Goal: Contribute content: Add original content to the website for others to see

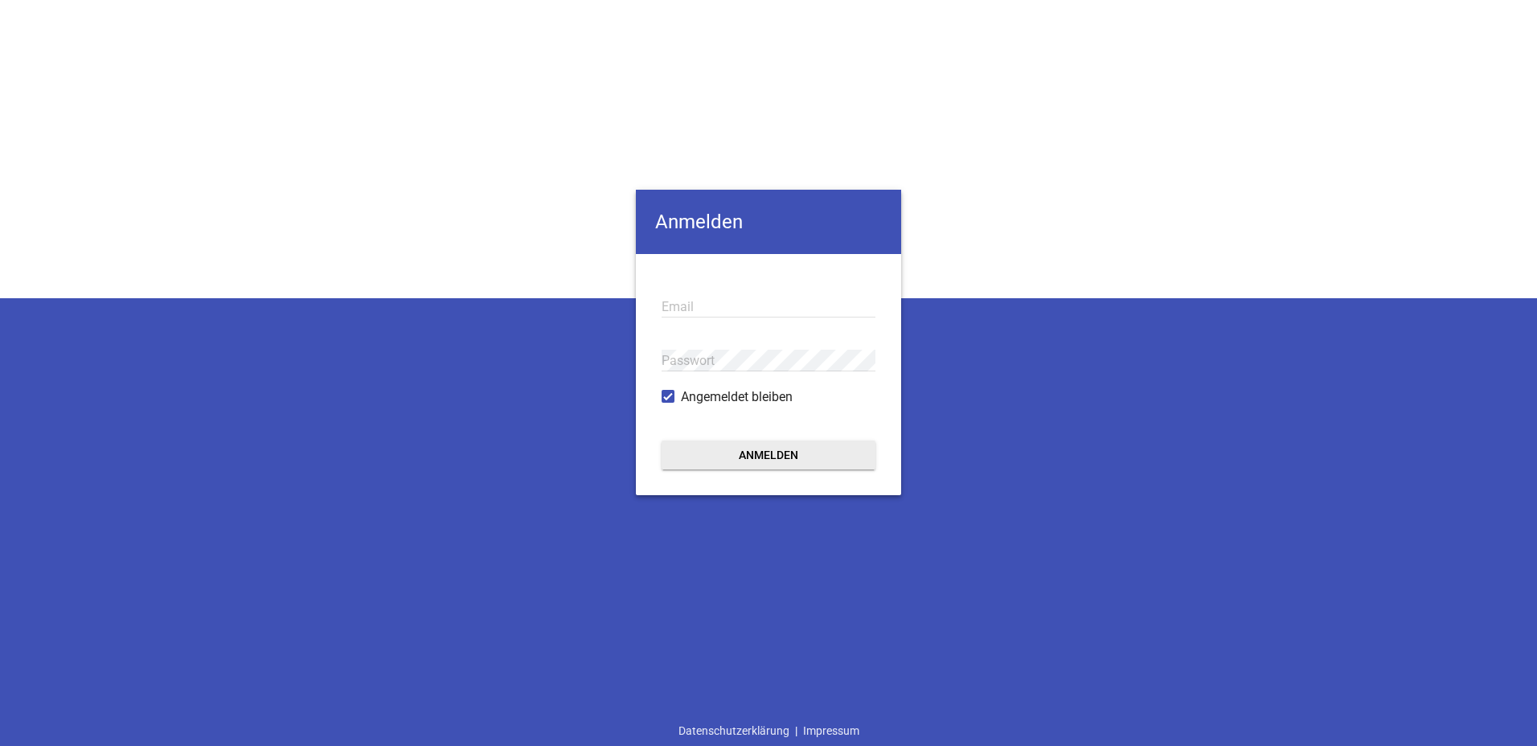
drag, startPoint x: 710, startPoint y: 296, endPoint x: 730, endPoint y: 317, distance: 29.0
click at [710, 297] on input "email" at bounding box center [769, 307] width 214 height 22
type input "[EMAIL_ADDRESS][DOMAIN_NAME]"
click at [799, 458] on button "Anmelden" at bounding box center [769, 455] width 214 height 29
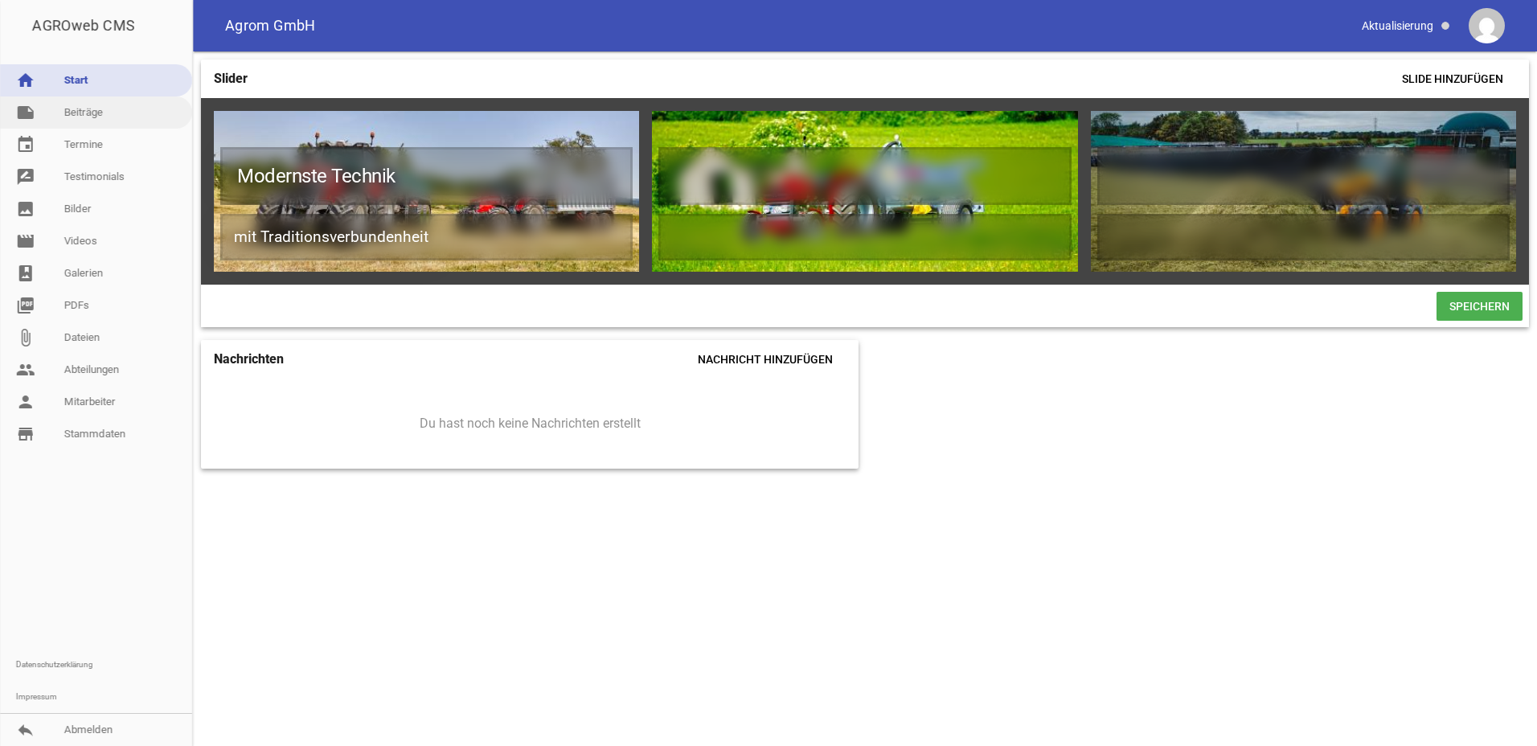
click at [117, 117] on link "note Beiträge" at bounding box center [96, 112] width 192 height 32
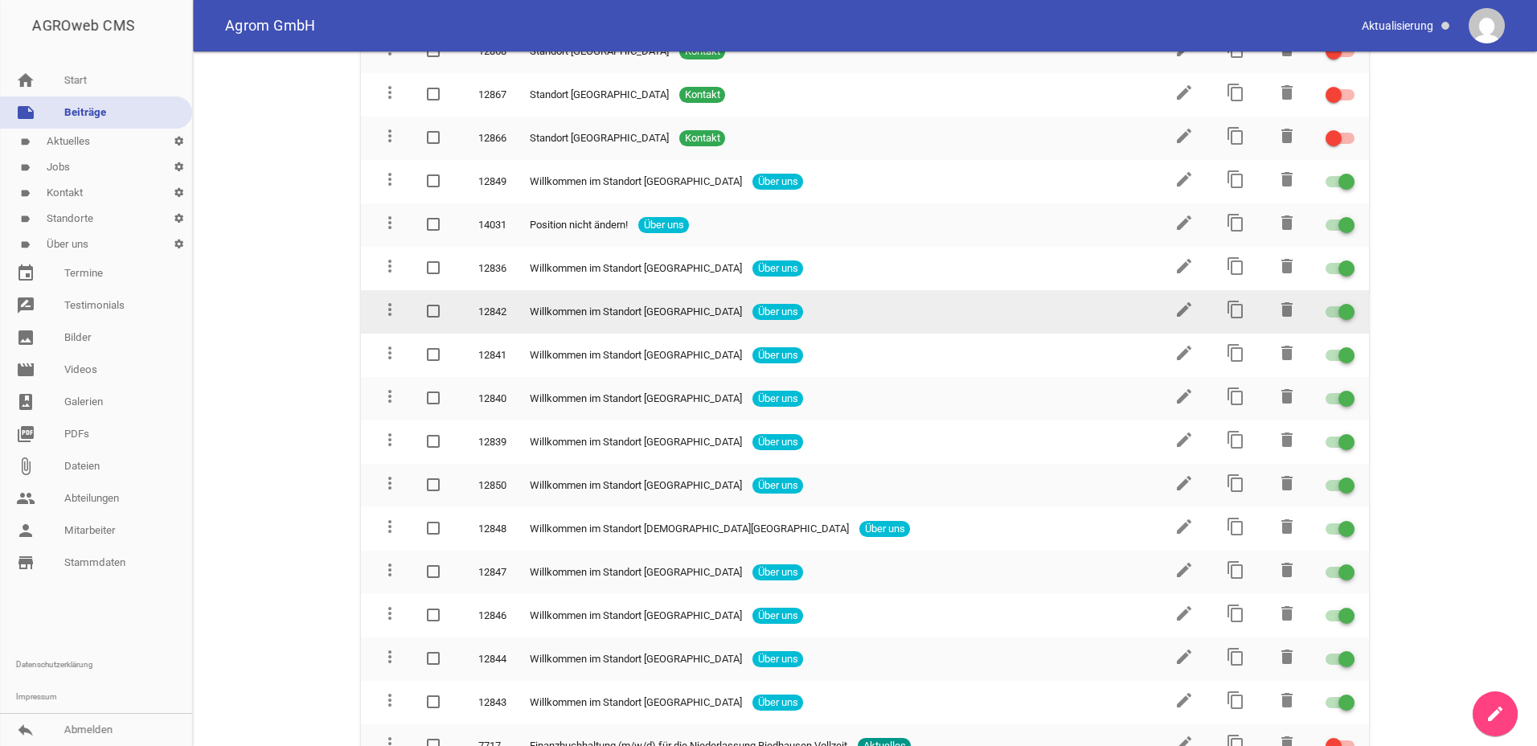
scroll to position [1126, 0]
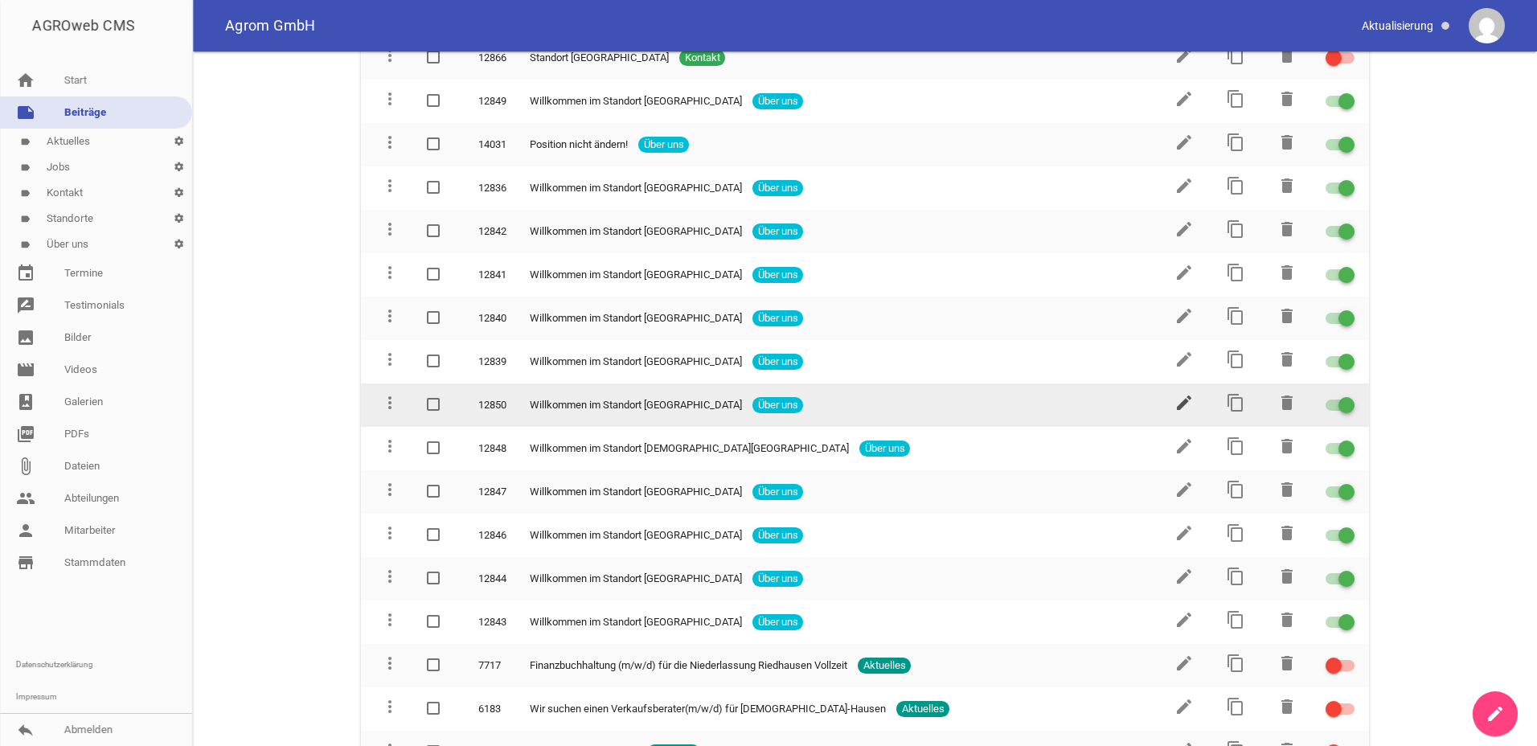
click at [1181, 404] on icon "edit" at bounding box center [1184, 402] width 19 height 19
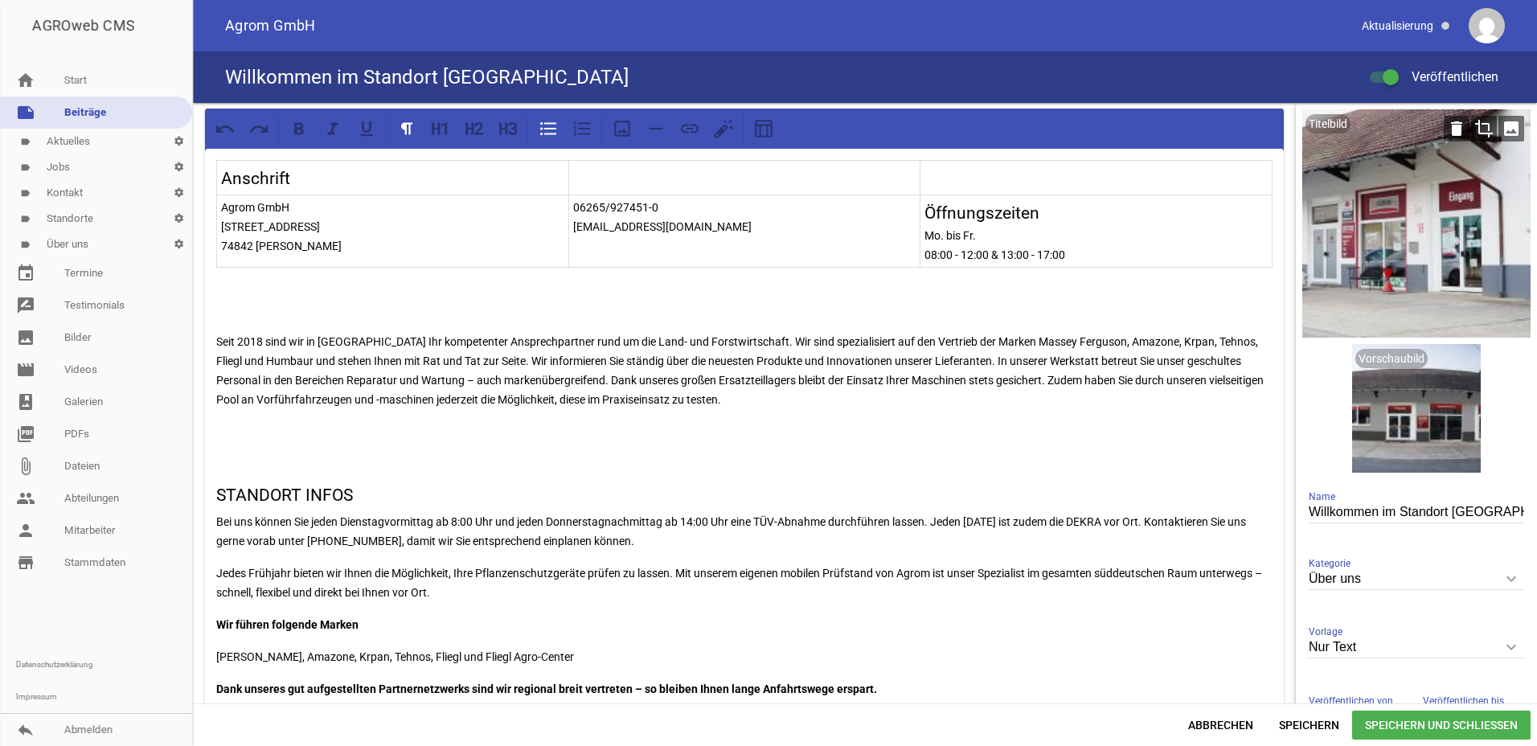
click at [1436, 220] on div at bounding box center [1417, 223] width 228 height 228
click at [1474, 127] on icon "crop" at bounding box center [1485, 129] width 26 height 26
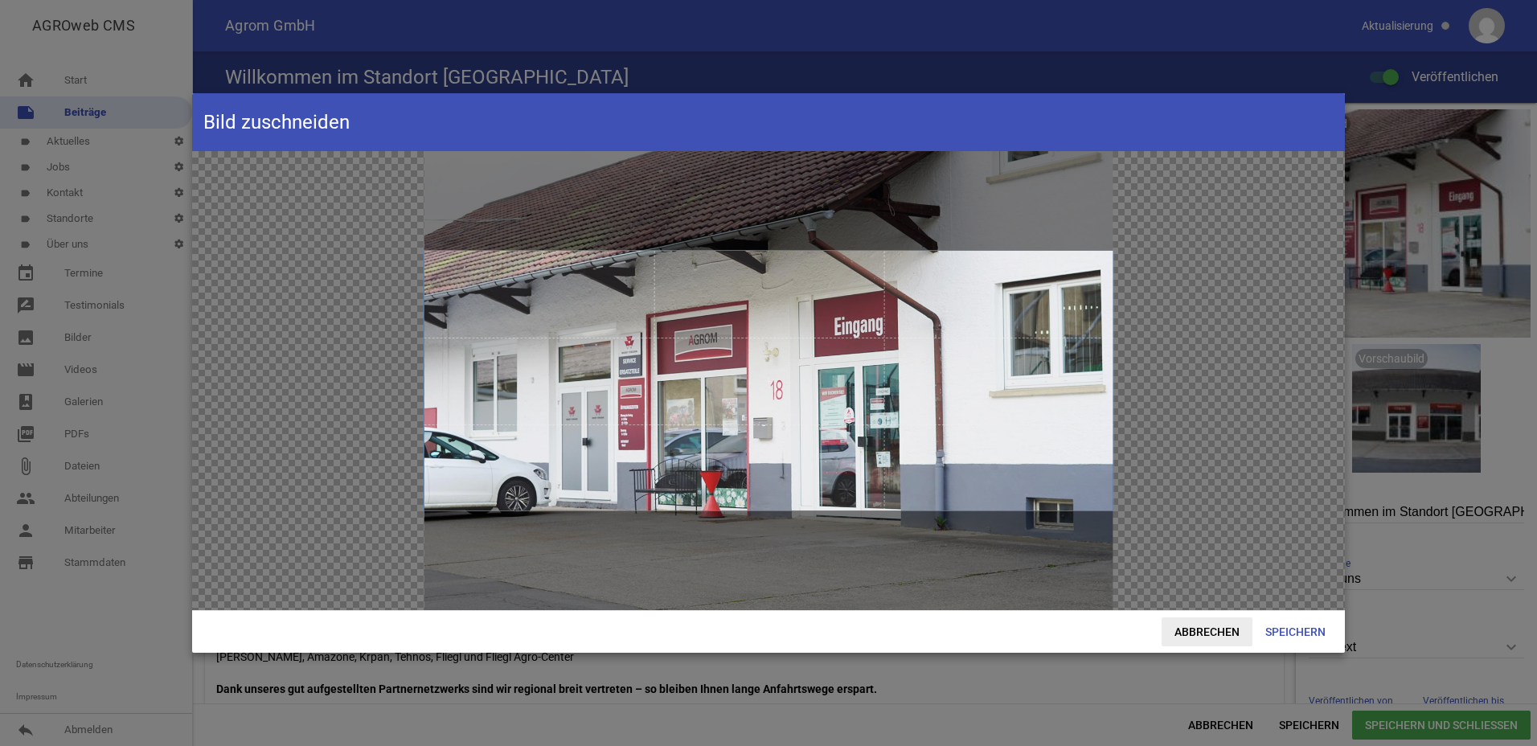
click at [1217, 624] on span "Abbrechen" at bounding box center [1207, 632] width 91 height 29
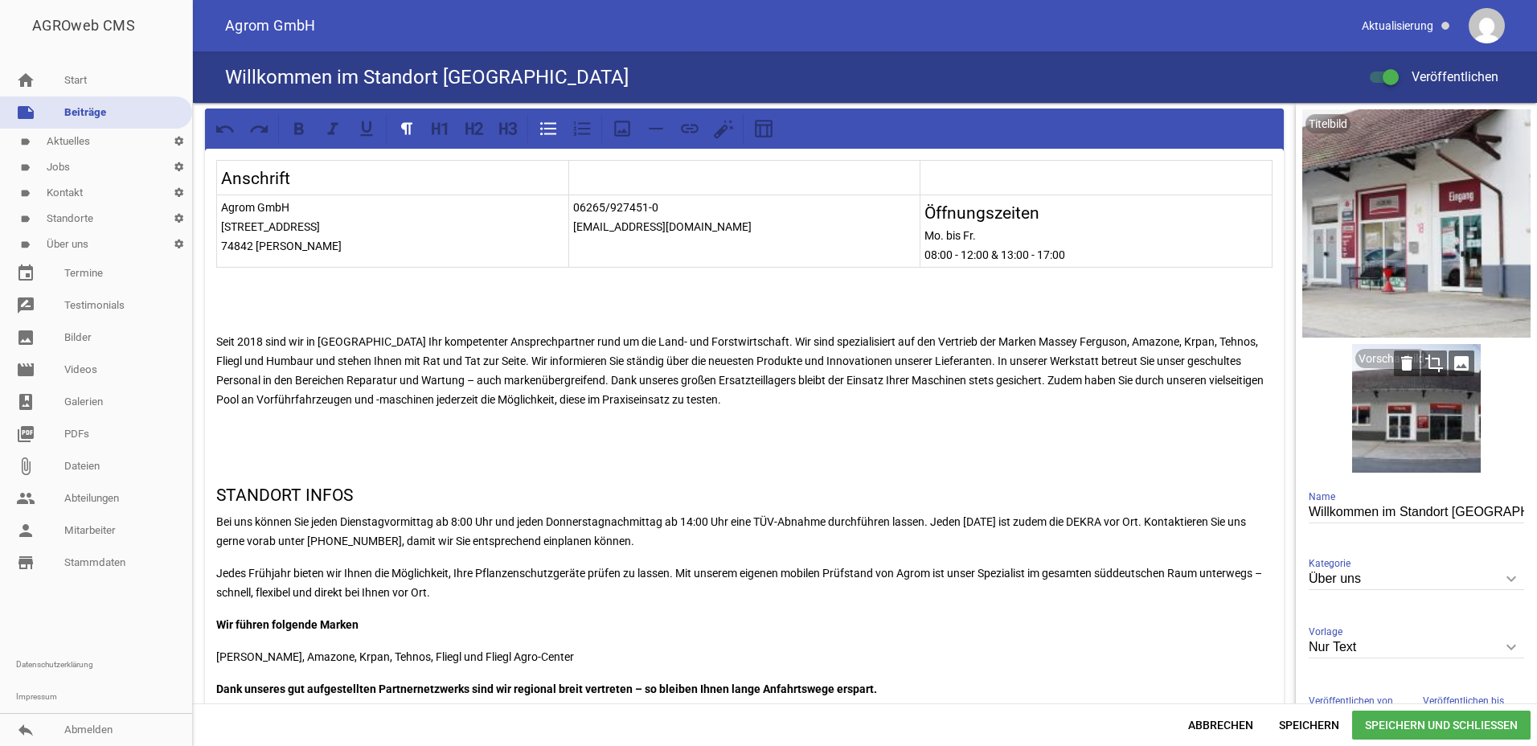
click at [1398, 433] on div at bounding box center [1417, 408] width 129 height 129
click at [1426, 365] on icon "crop" at bounding box center [1435, 364] width 26 height 26
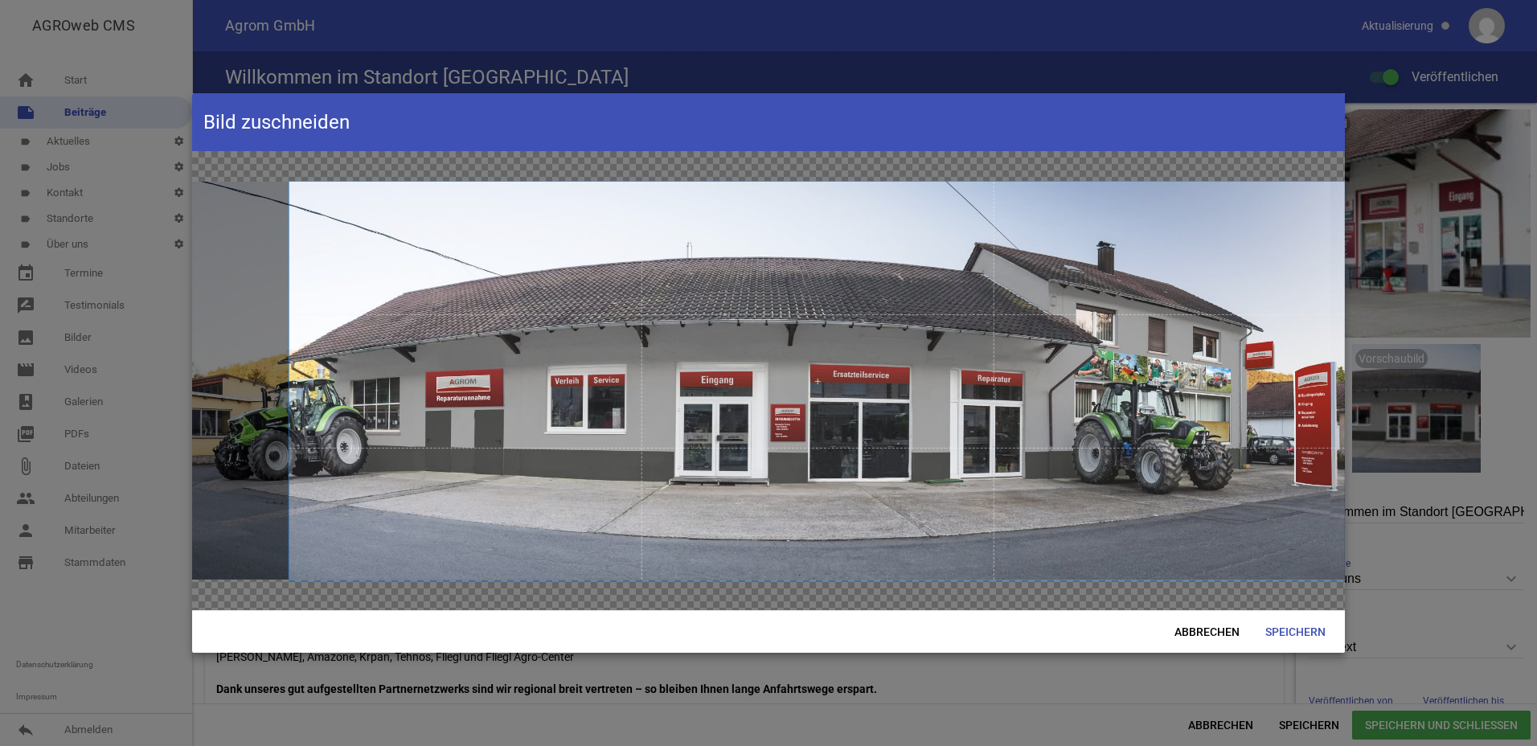
click at [500, 423] on span at bounding box center [817, 381] width 1056 height 398
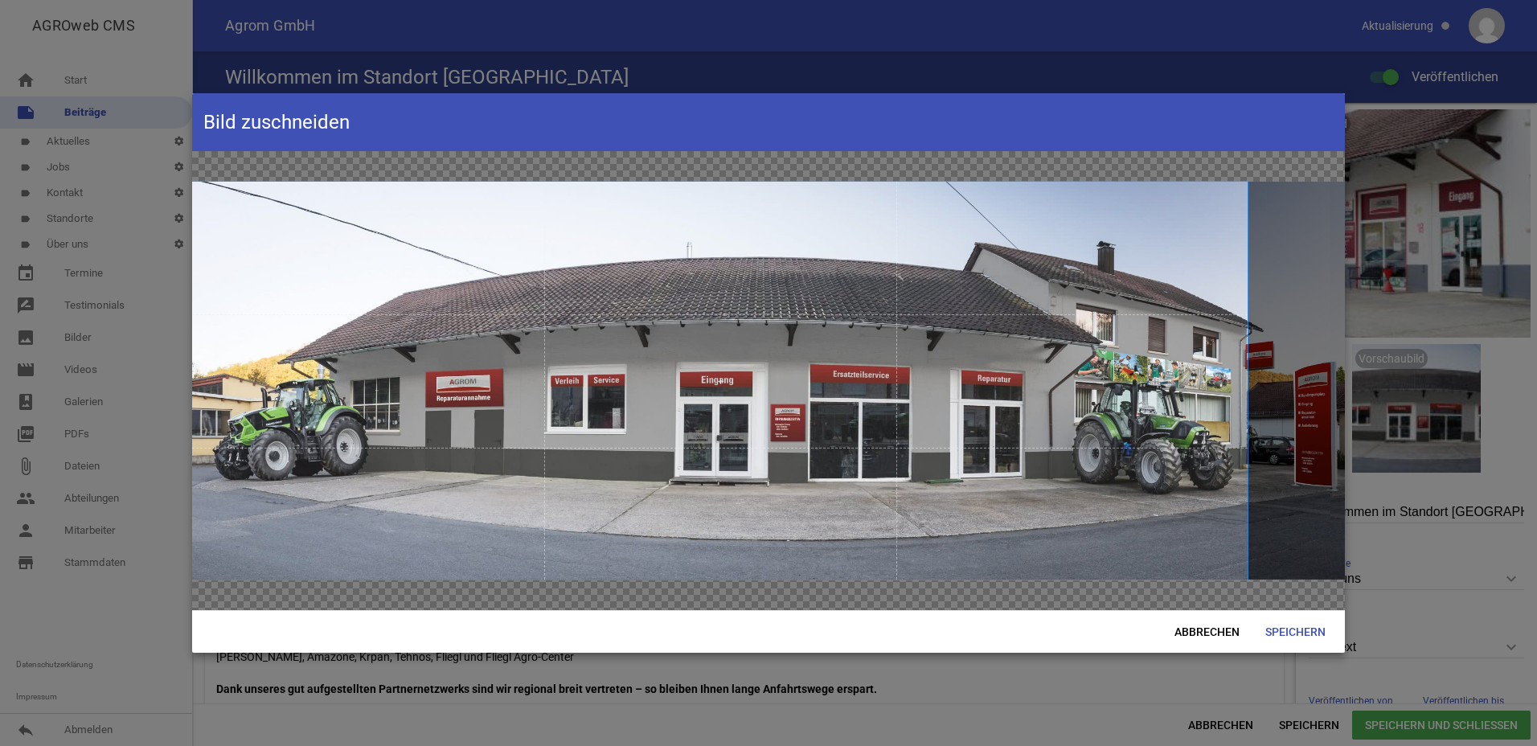
click at [1195, 193] on span at bounding box center [720, 381] width 1056 height 398
click at [1215, 633] on span "Abbrechen" at bounding box center [1207, 632] width 91 height 29
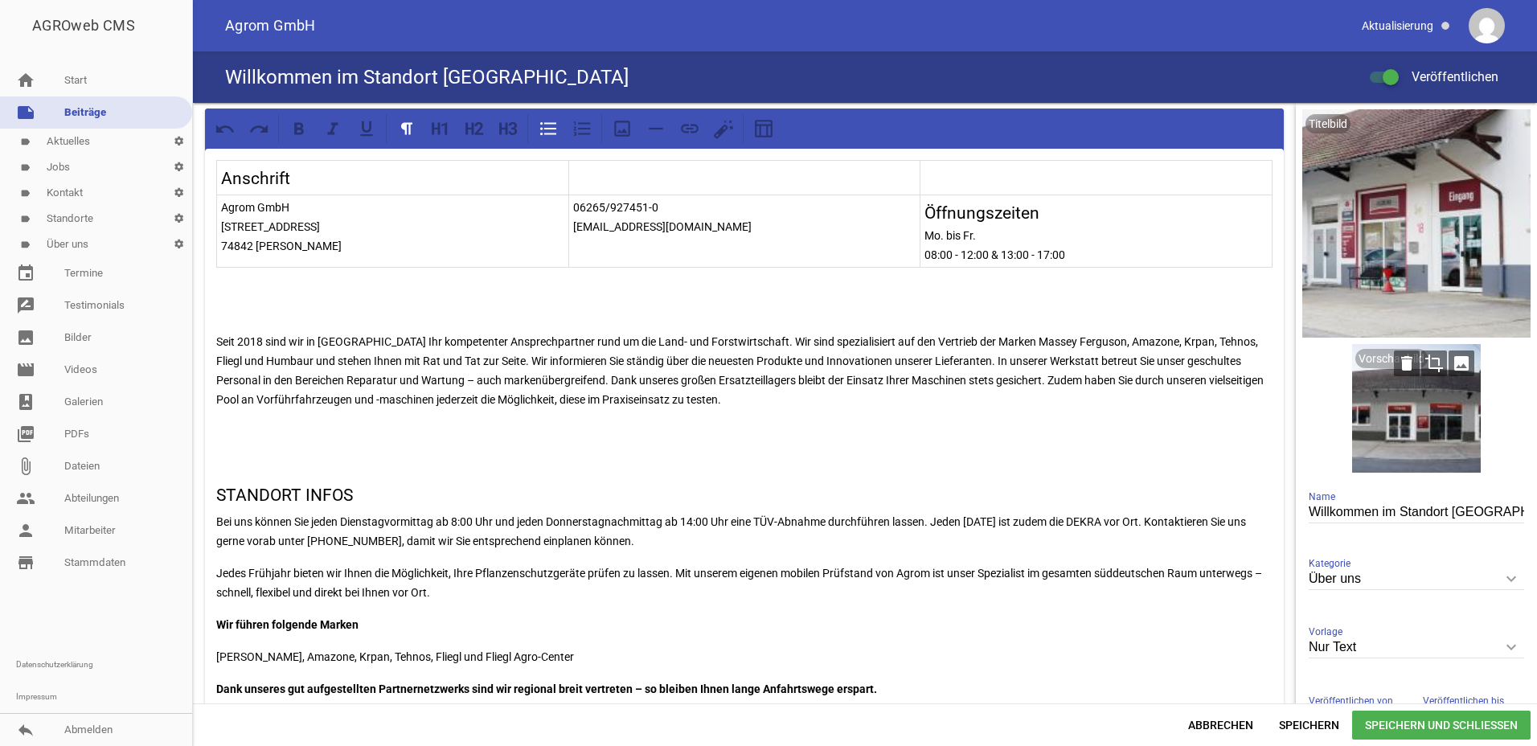
click at [1451, 366] on icon "image" at bounding box center [1462, 364] width 26 height 26
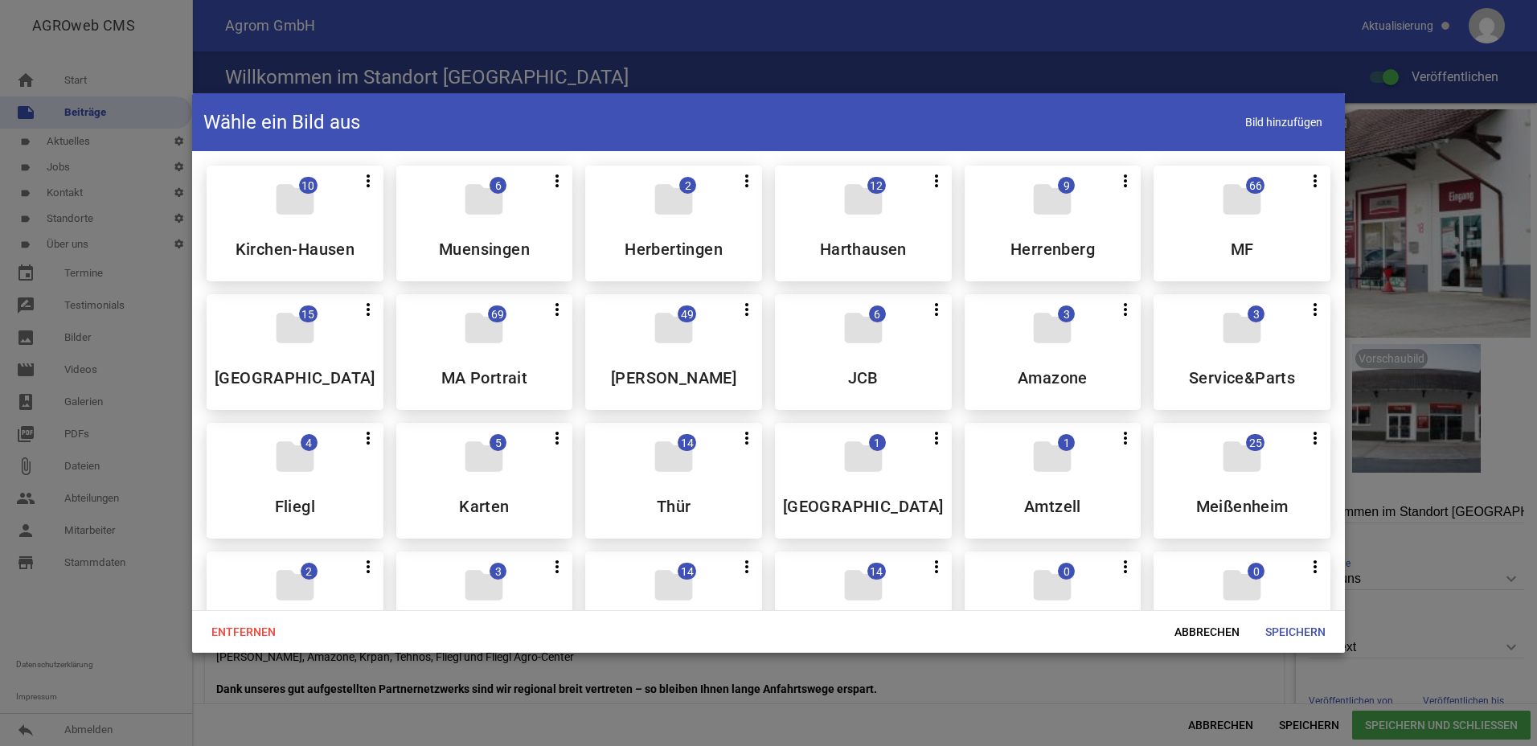
click at [701, 325] on div "folder 49 more_vert Teilen Bearbeiten Löschen Billigheim" at bounding box center [673, 352] width 177 height 116
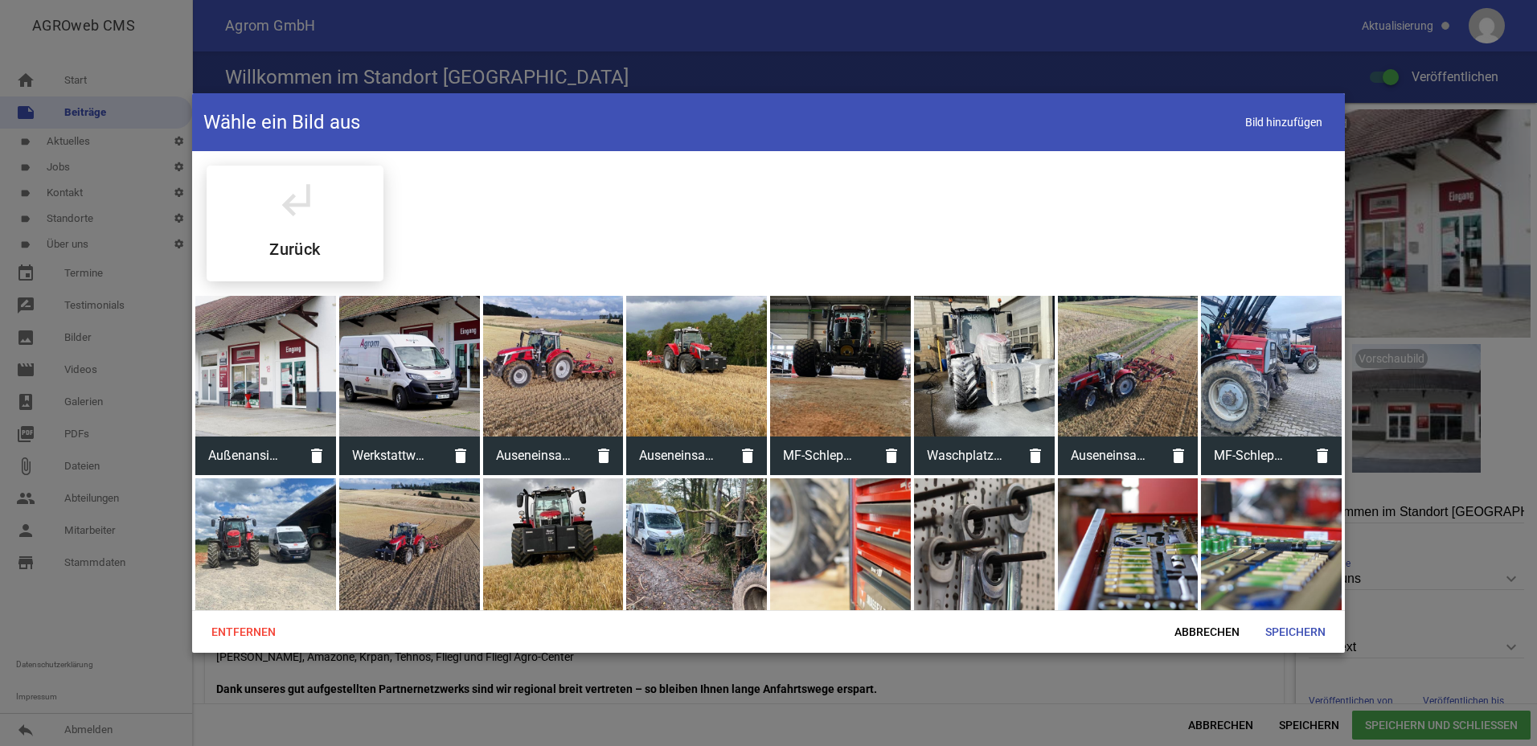
click at [265, 394] on div at bounding box center [265, 366] width 141 height 141
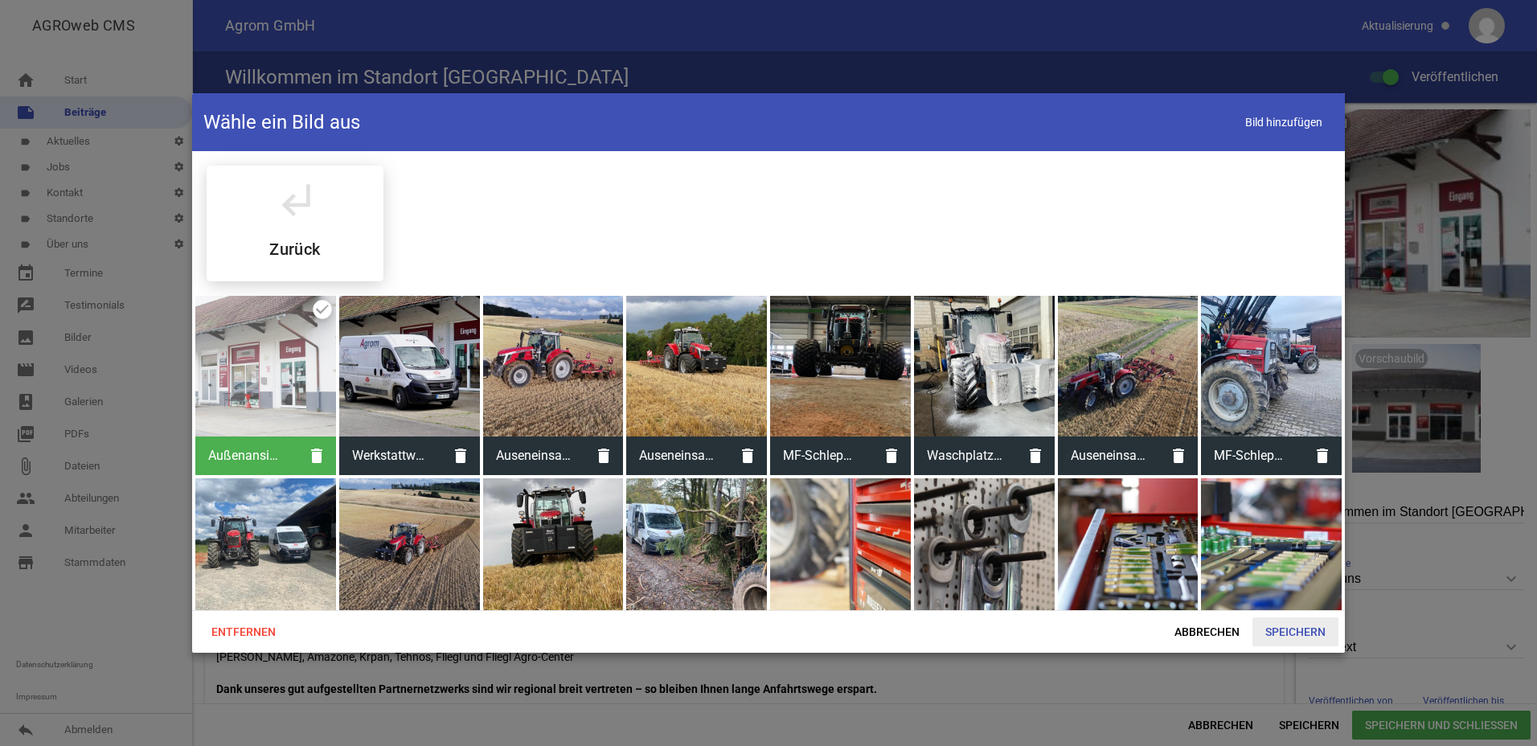
click at [1298, 630] on span "Speichern" at bounding box center [1296, 632] width 86 height 29
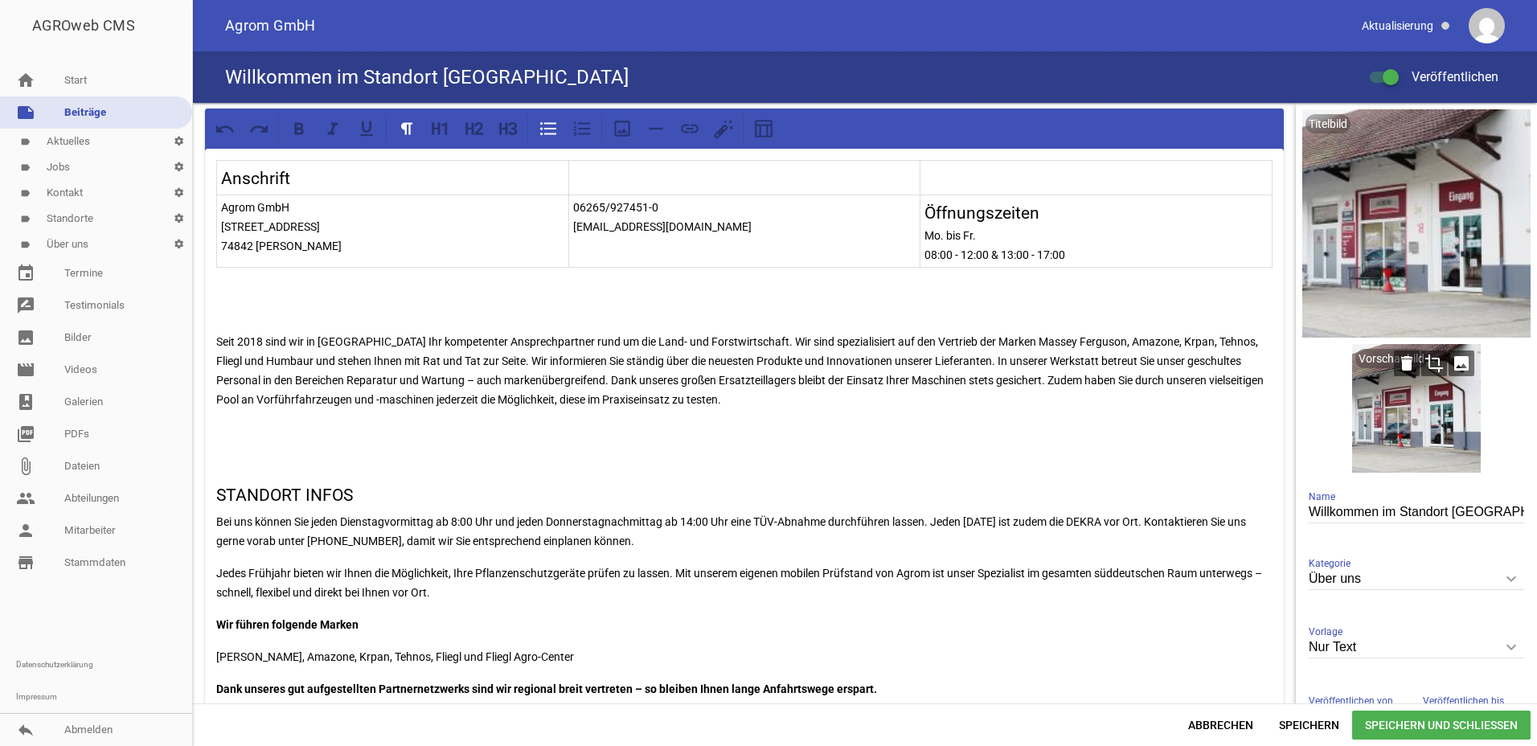
click at [1415, 408] on div at bounding box center [1417, 408] width 129 height 129
click at [1455, 367] on icon "image" at bounding box center [1462, 364] width 26 height 26
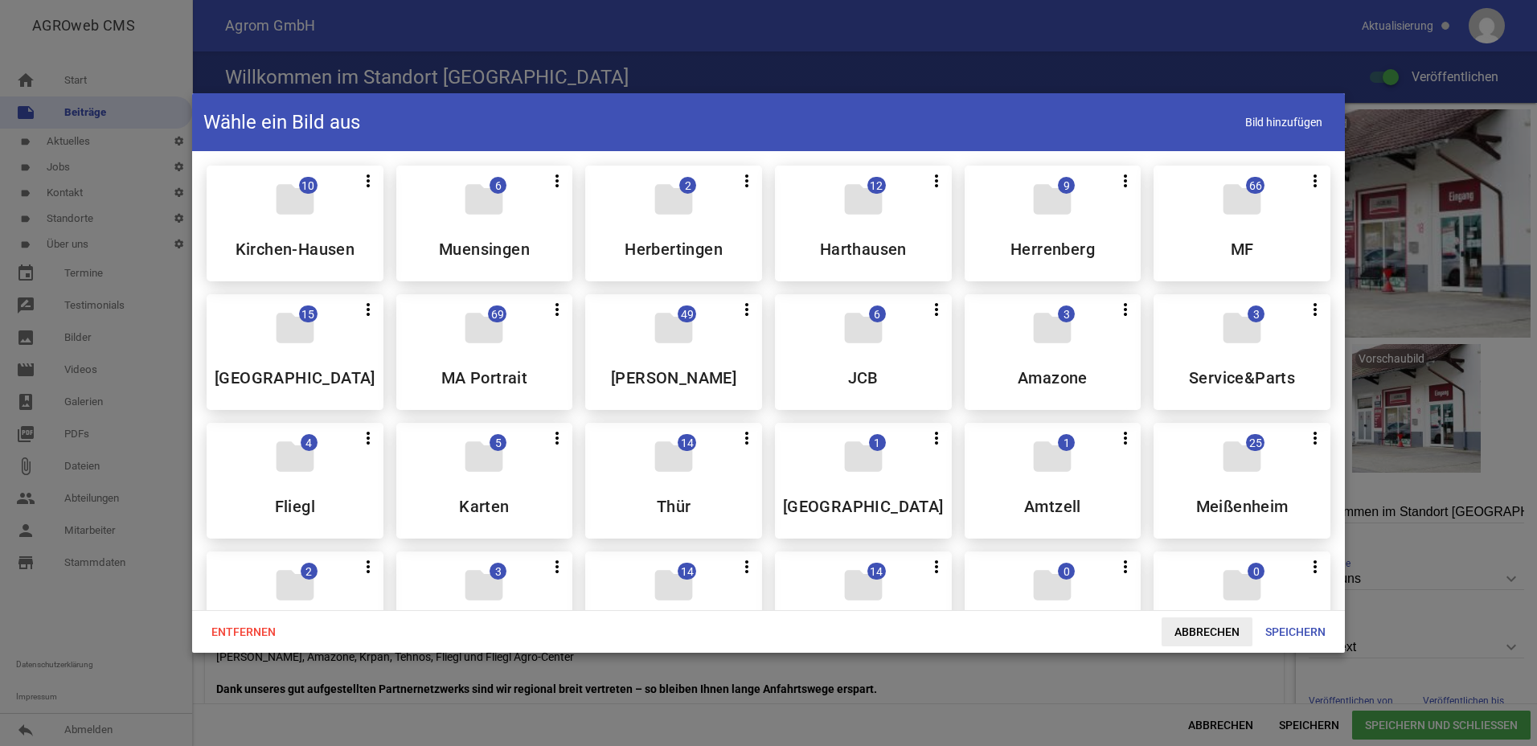
click at [1213, 627] on span "Abbrechen" at bounding box center [1207, 632] width 91 height 29
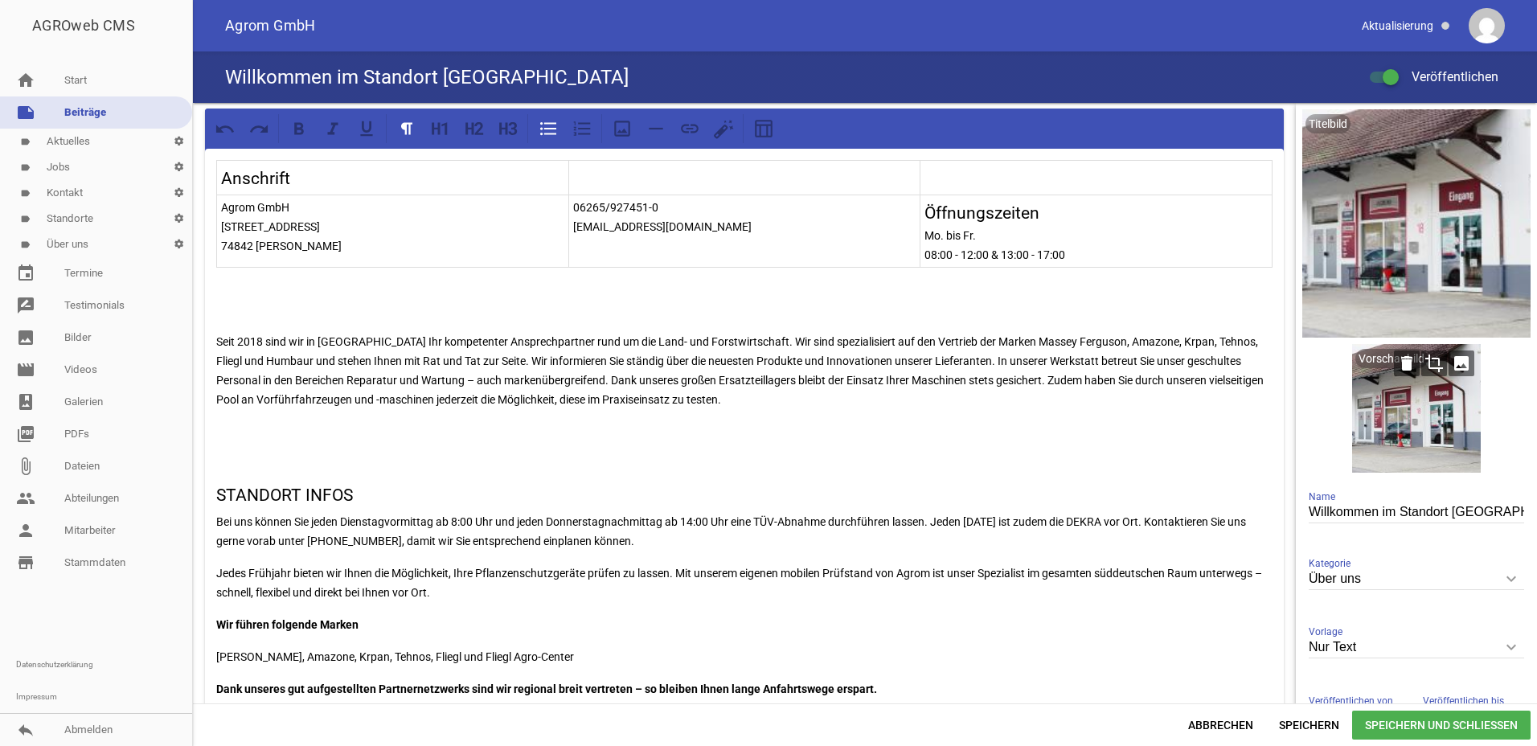
click at [1431, 367] on icon "crop" at bounding box center [1435, 364] width 26 height 26
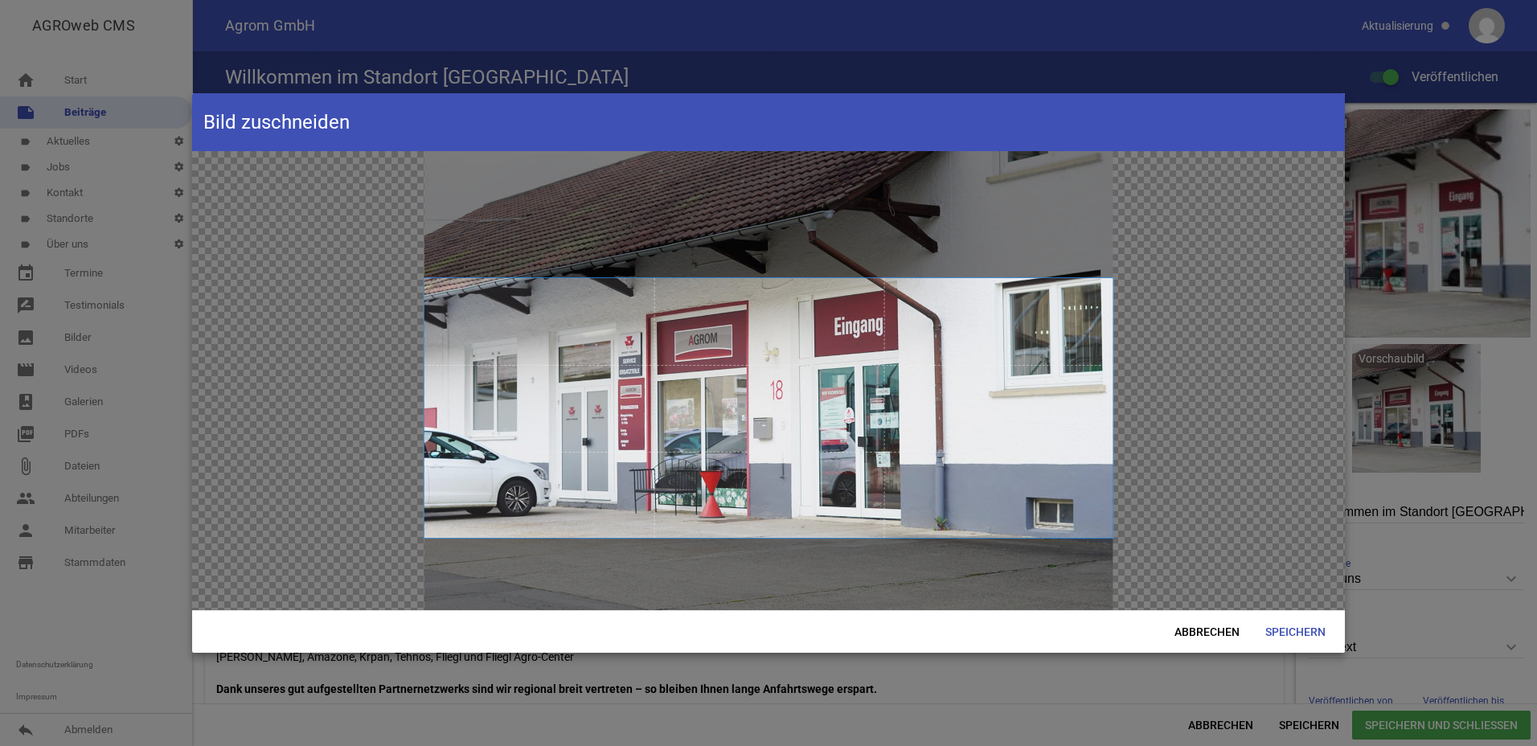
click at [807, 389] on span at bounding box center [769, 408] width 689 height 260
click at [1300, 636] on span "Speichern" at bounding box center [1296, 632] width 86 height 29
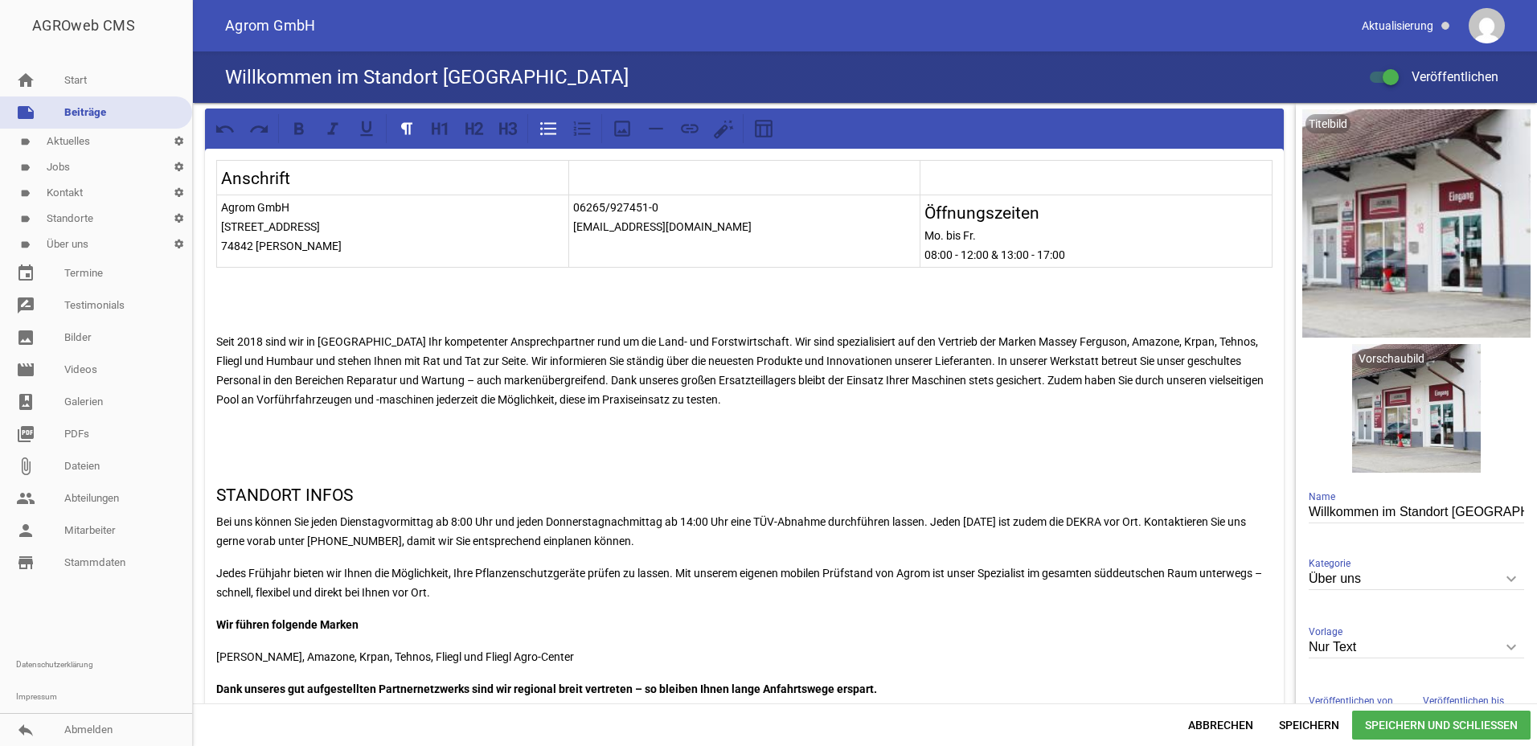
scroll to position [402, 0]
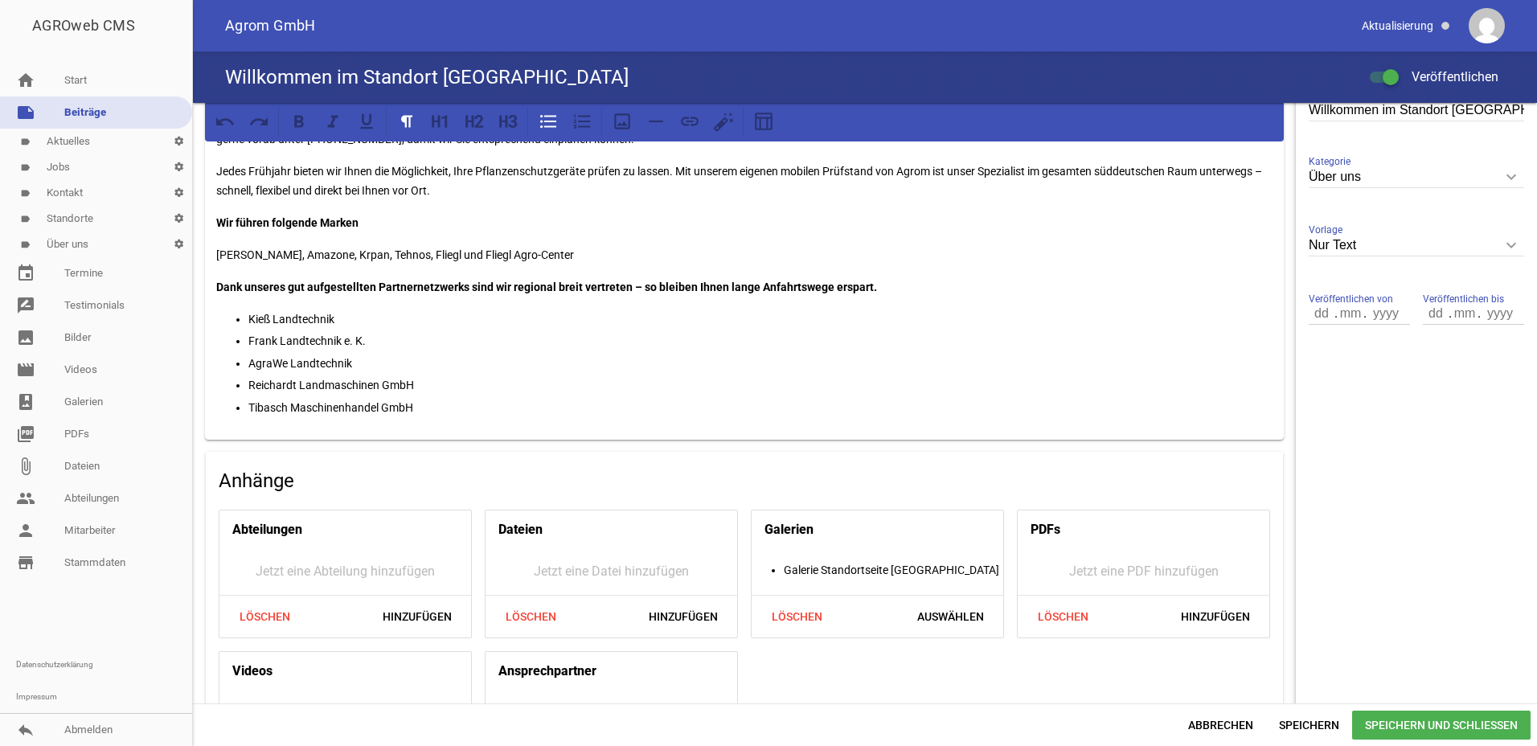
click at [1439, 728] on span "Speichern und Schließen" at bounding box center [1442, 725] width 179 height 29
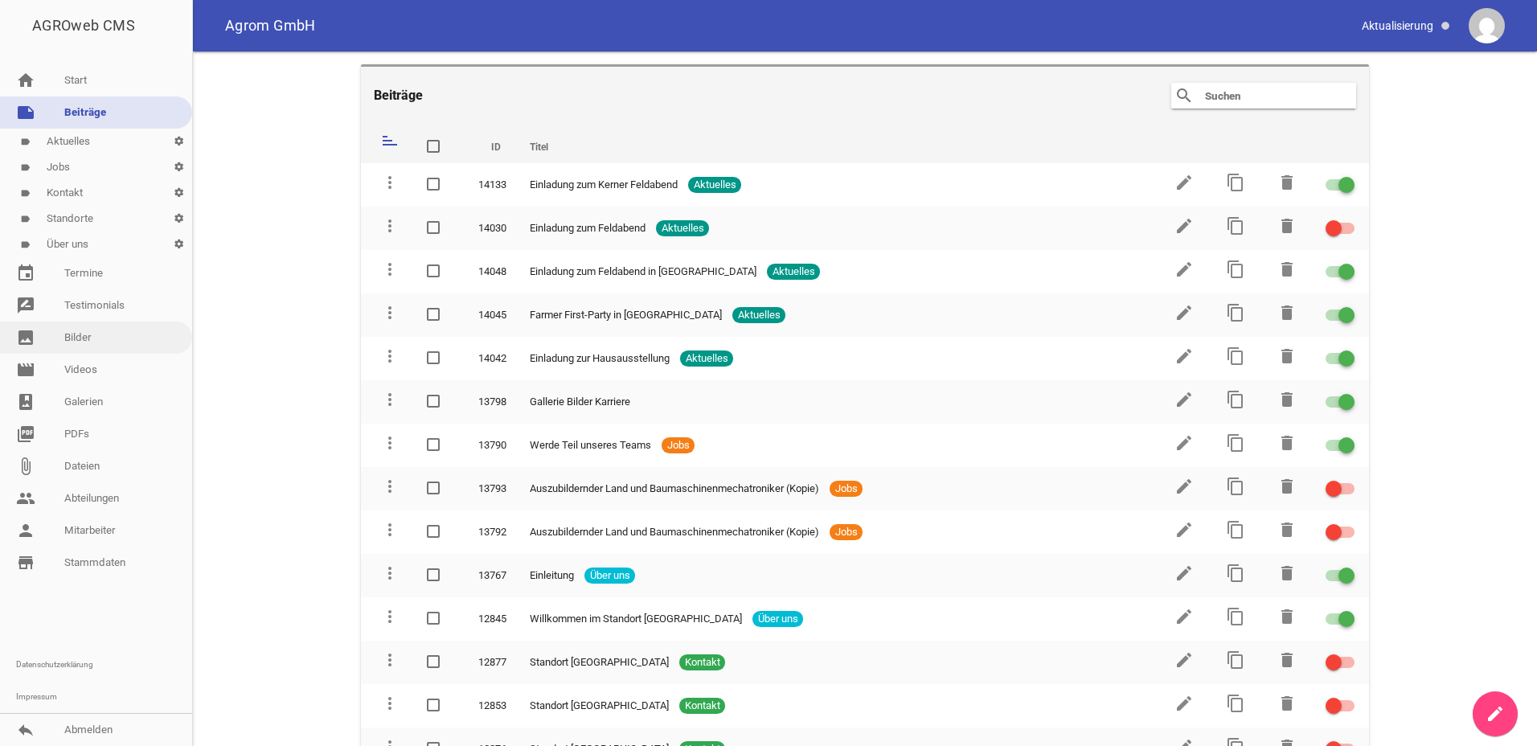
click at [82, 339] on link "image Bilder" at bounding box center [96, 338] width 192 height 32
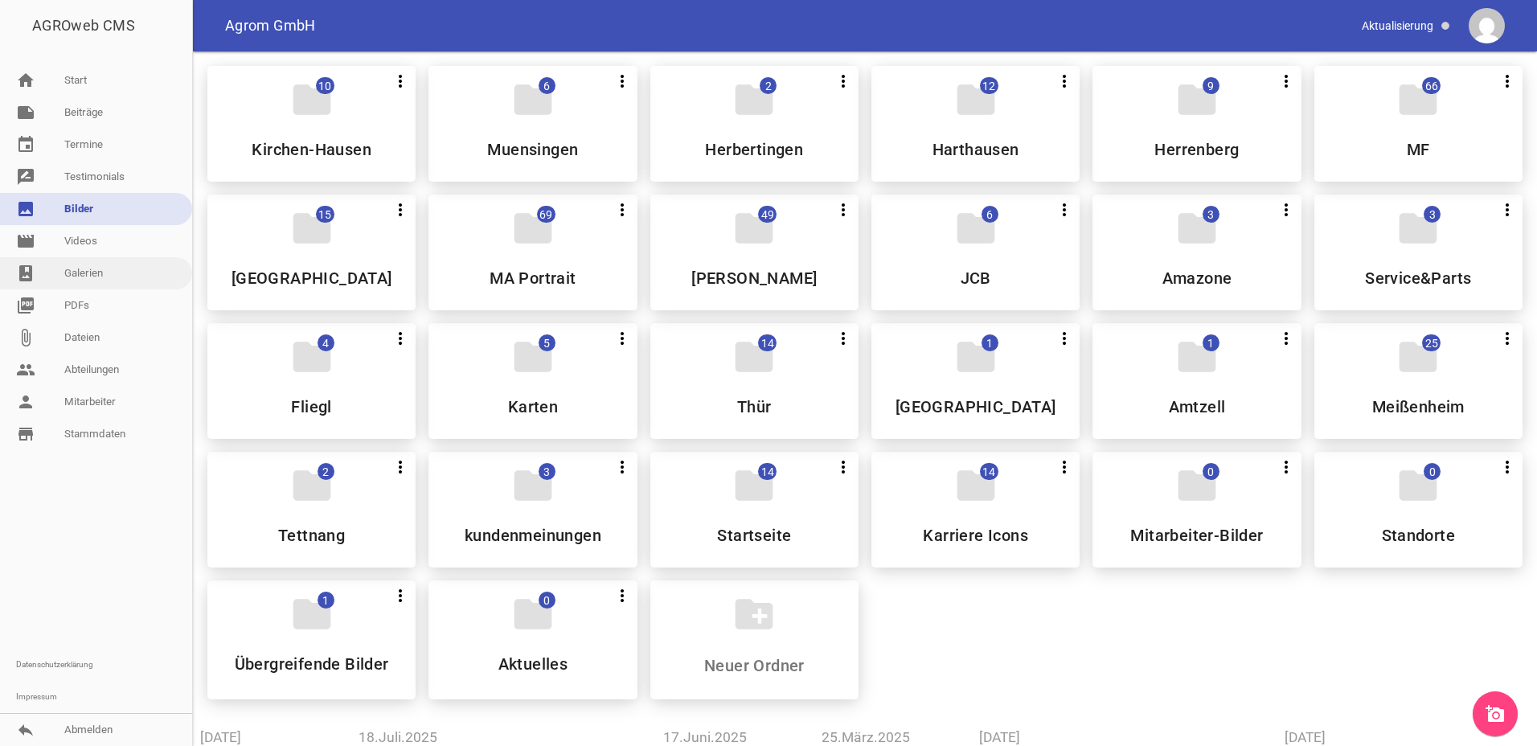
click at [56, 277] on link "photo_album Galerien" at bounding box center [96, 273] width 192 height 32
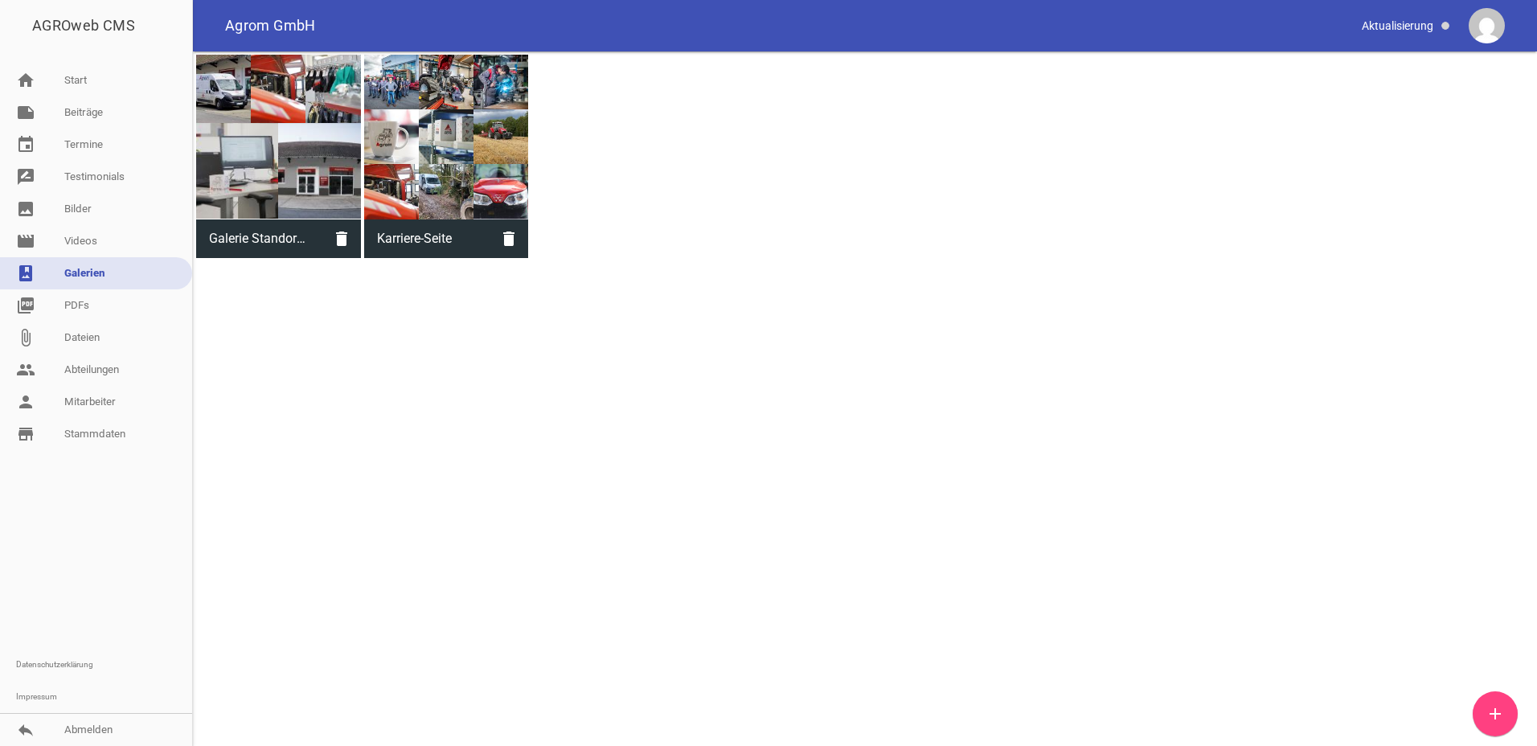
click at [277, 117] on div at bounding box center [278, 137] width 165 height 165
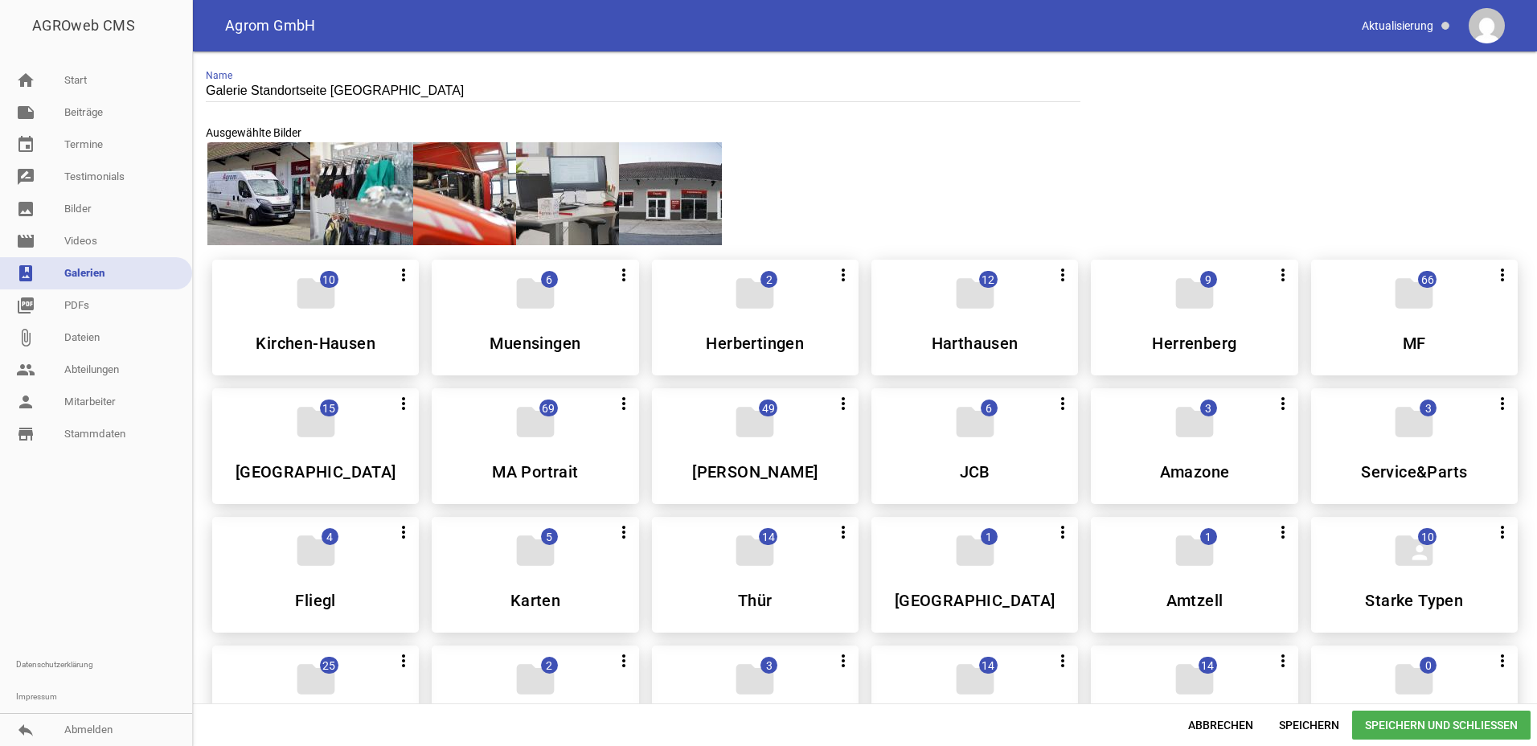
click at [698, 191] on div at bounding box center [670, 193] width 103 height 103
click at [1468, 725] on span "Speichern und Schließen" at bounding box center [1442, 725] width 179 height 29
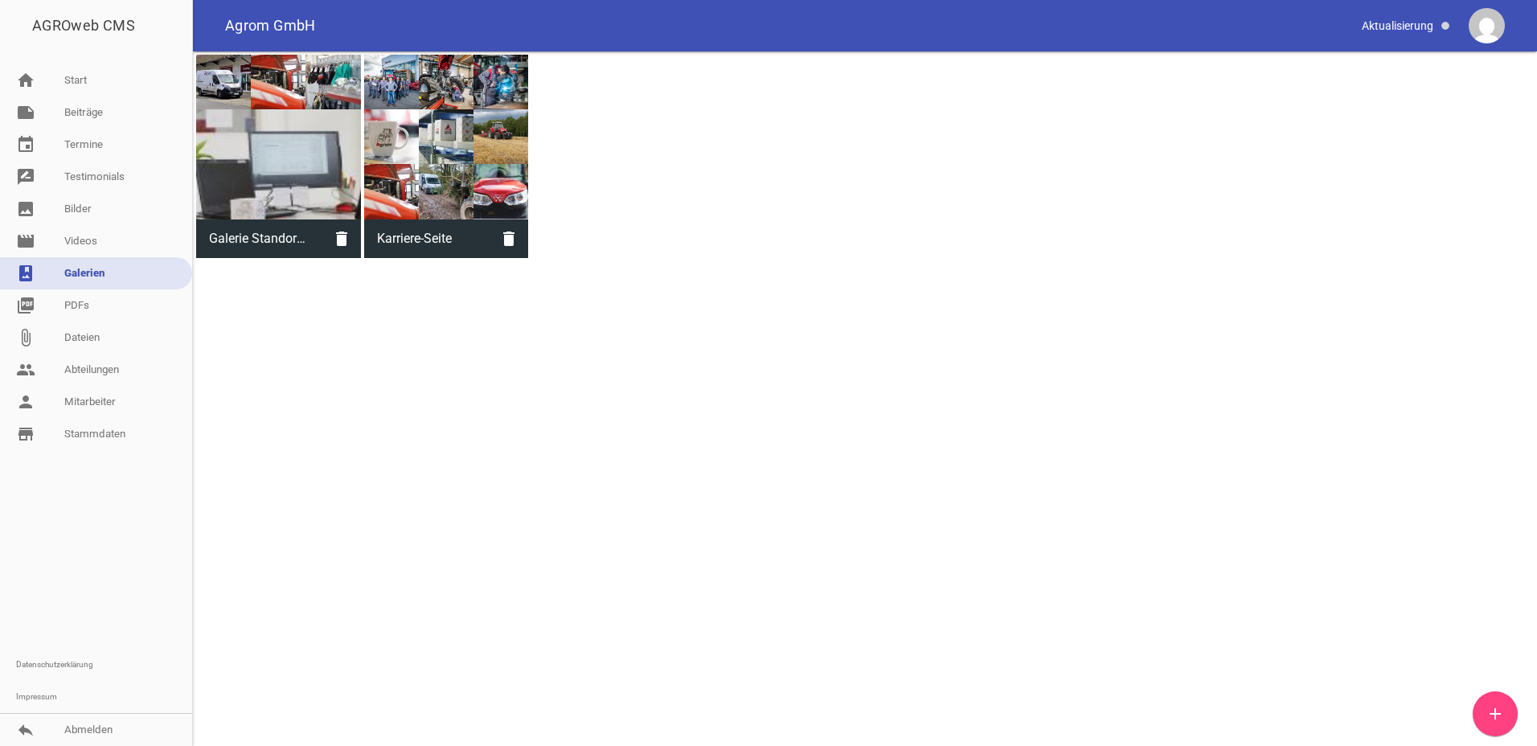
click at [979, 261] on div "Galerie Standortseite Billigheim delete Karriere-Seite delete" at bounding box center [865, 156] width 1344 height 210
click at [1204, 261] on div "Galerie Standortseite Billigheim delete Karriere-Seite delete" at bounding box center [865, 156] width 1344 height 210
click at [122, 729] on link "reply Abmelden" at bounding box center [96, 730] width 192 height 32
